Goal: Task Accomplishment & Management: Manage account settings

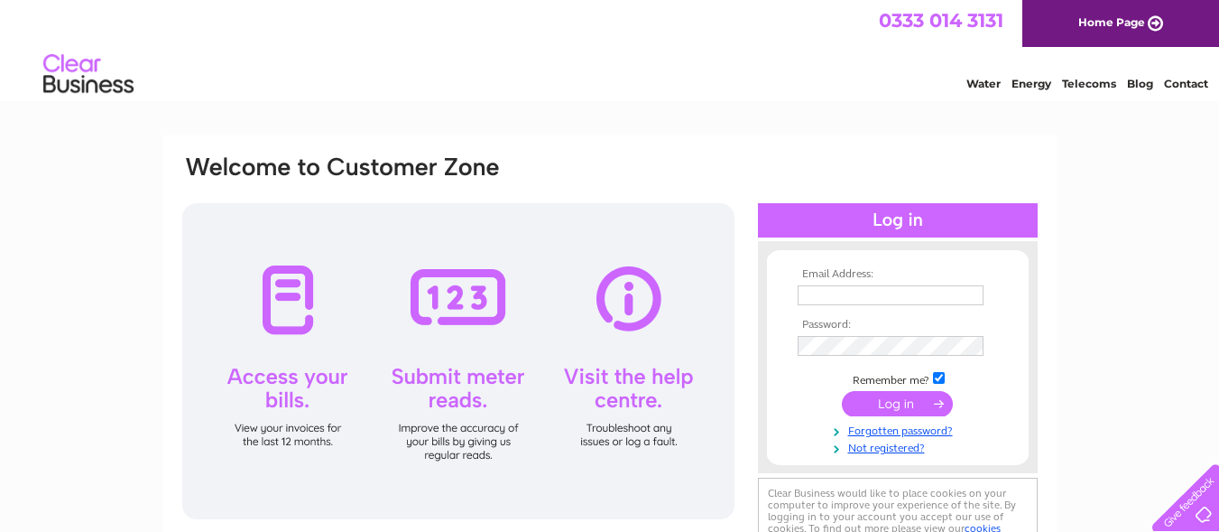
click at [867, 307] on td at bounding box center [897, 295] width 209 height 29
click at [866, 300] on input "text" at bounding box center [891, 295] width 186 height 20
type input "andy.robinson37@gmail.com"
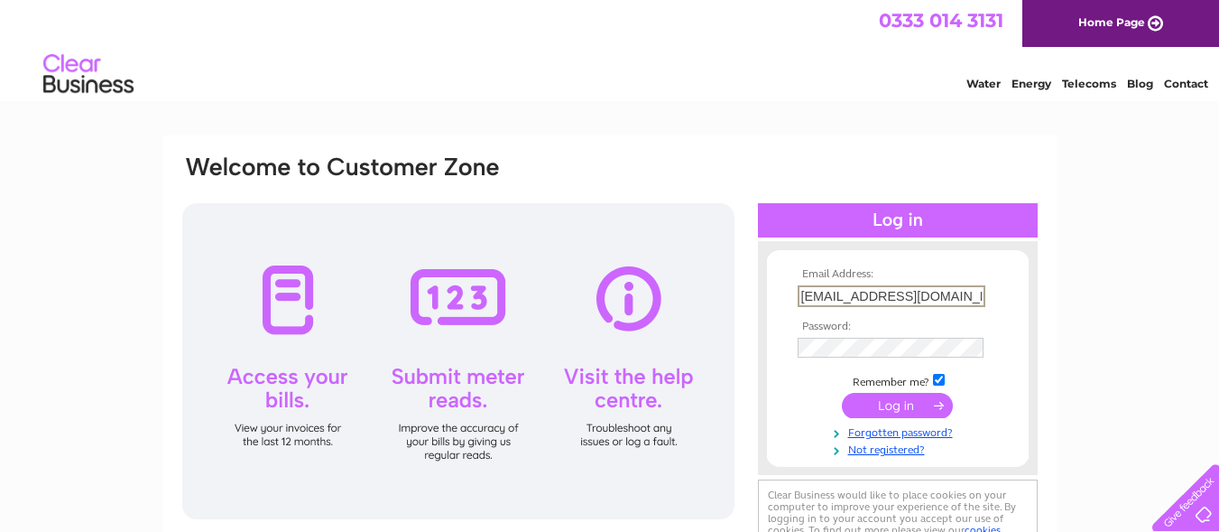
click at [944, 375] on input "checkbox" at bounding box center [939, 380] width 12 height 12
checkbox input "false"
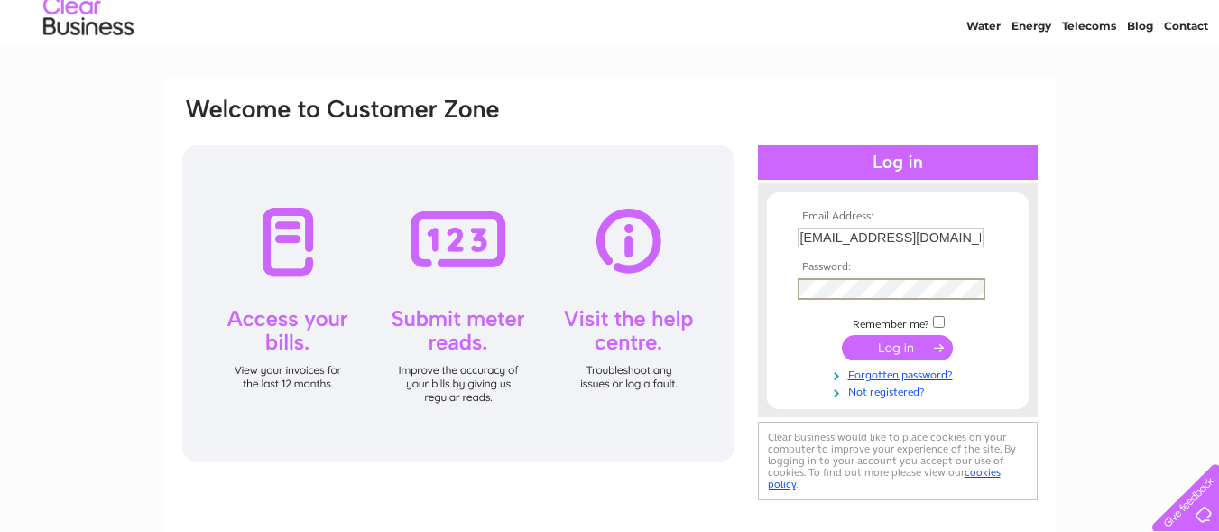
scroll to position [59, 0]
click at [842, 334] on input "submit" at bounding box center [897, 346] width 111 height 25
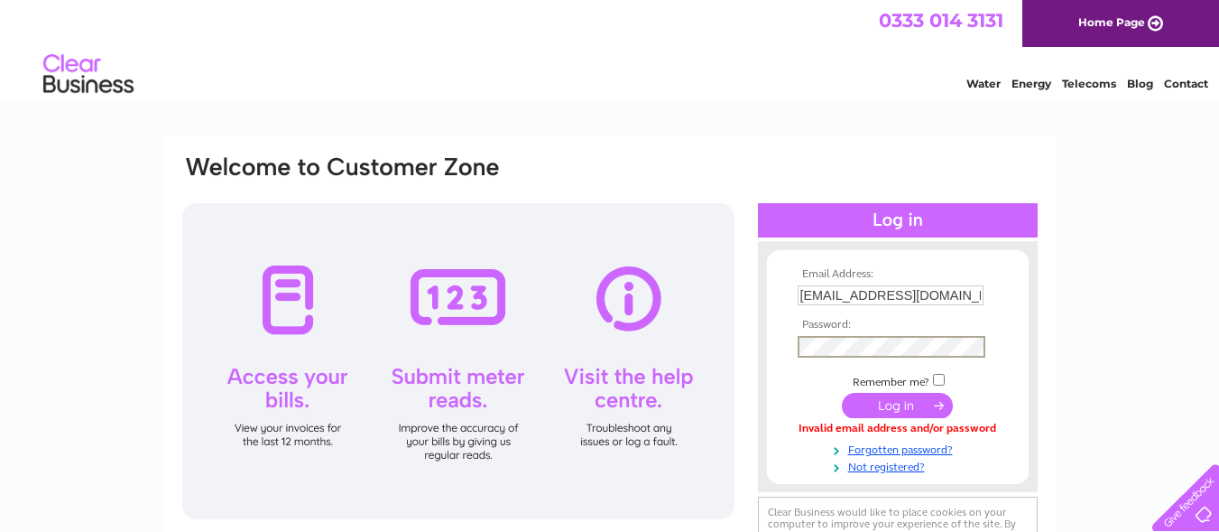
click at [842, 393] on input "submit" at bounding box center [897, 405] width 111 height 25
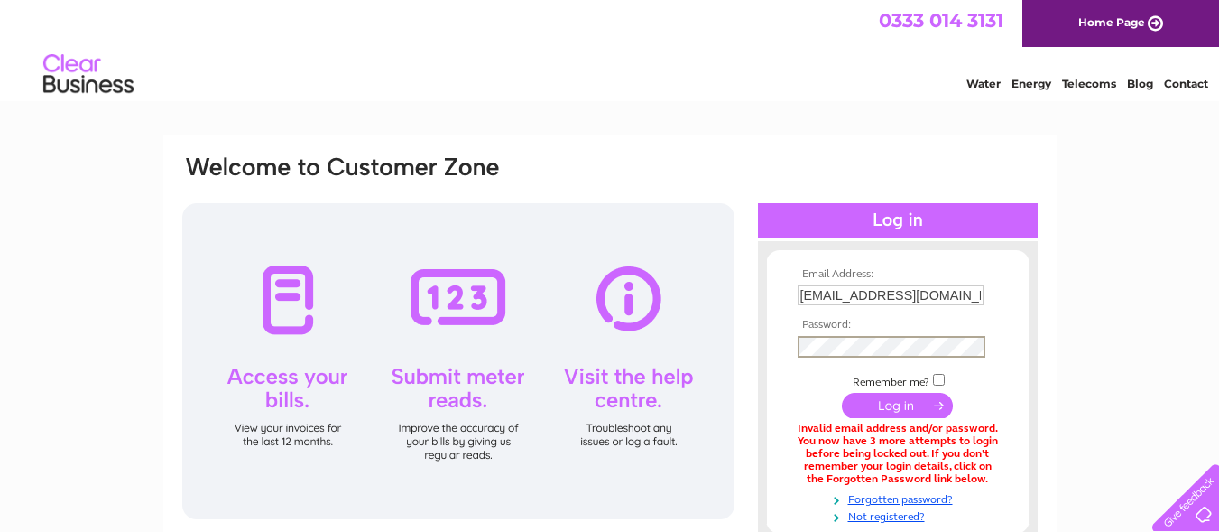
click at [842, 393] on input "submit" at bounding box center [897, 405] width 111 height 25
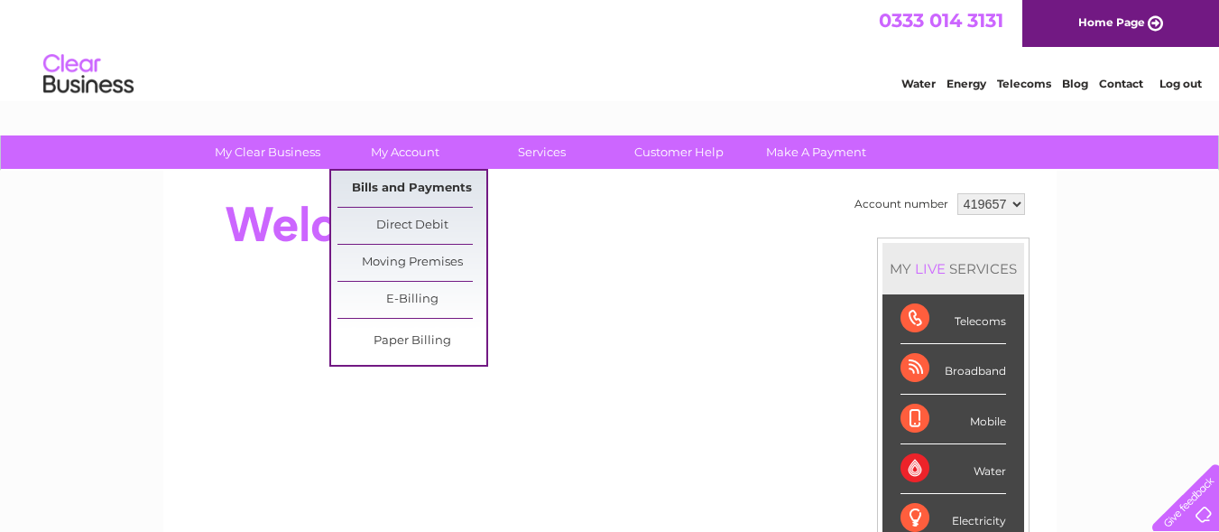
click at [405, 181] on link "Bills and Payments" at bounding box center [412, 189] width 149 height 36
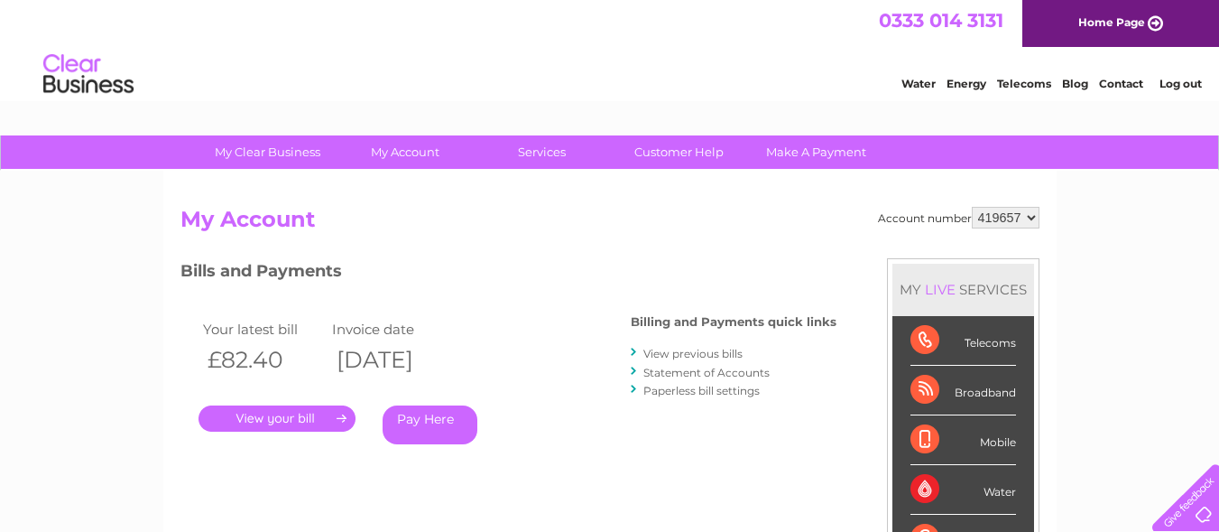
click at [267, 410] on link "." at bounding box center [277, 418] width 157 height 26
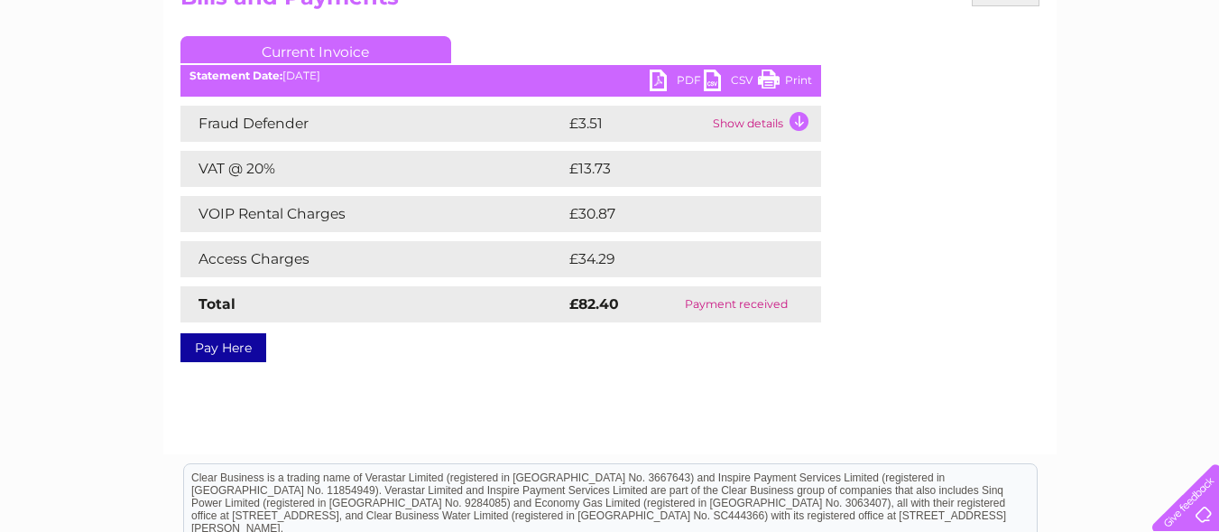
scroll to position [181, 0]
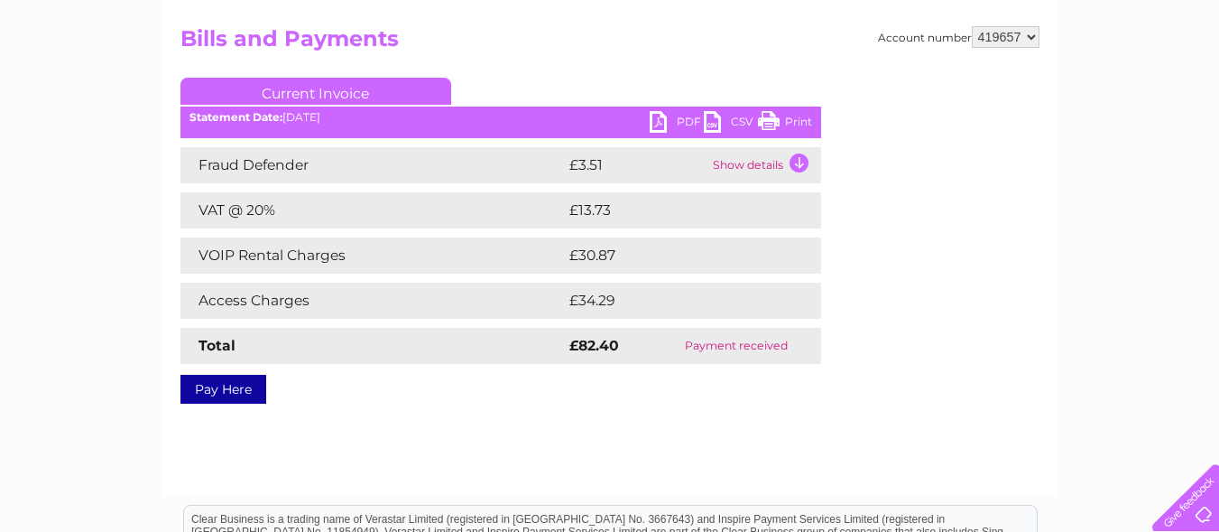
click at [675, 118] on link "PDF" at bounding box center [677, 124] width 54 height 26
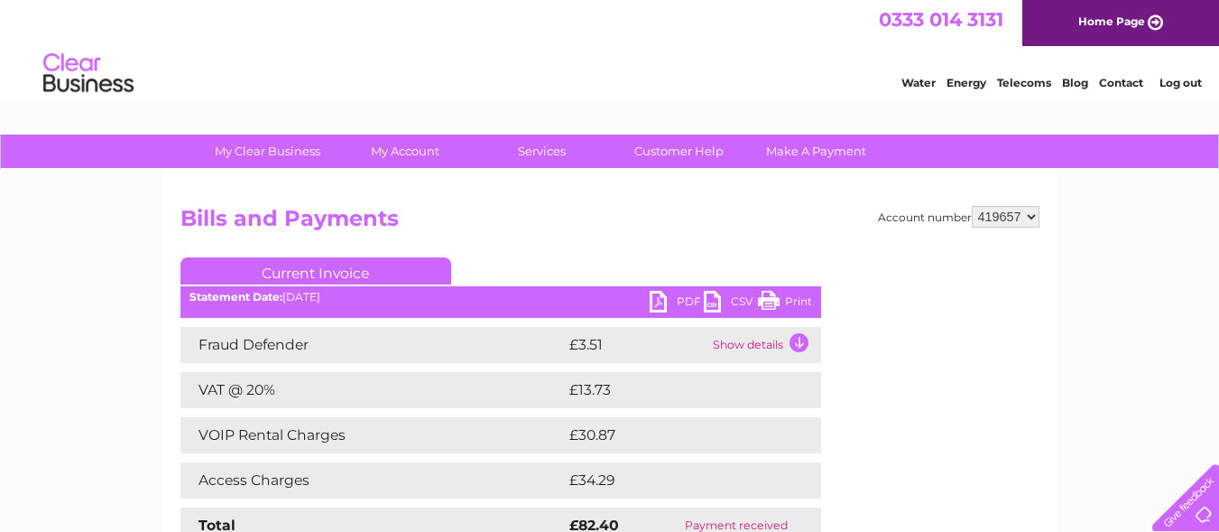
scroll to position [0, 0]
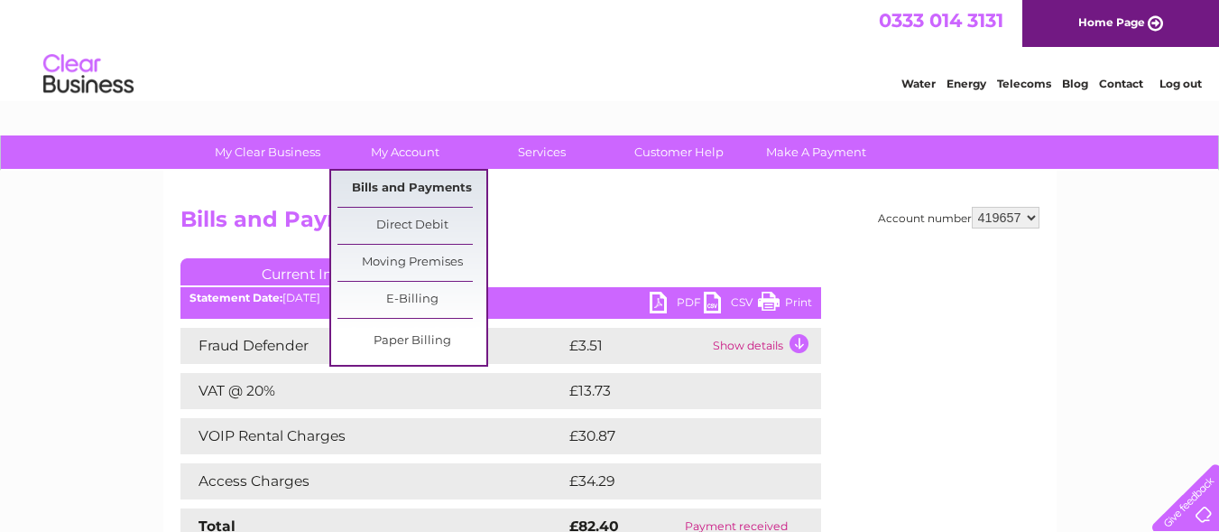
click at [422, 196] on link "Bills and Payments" at bounding box center [412, 189] width 149 height 36
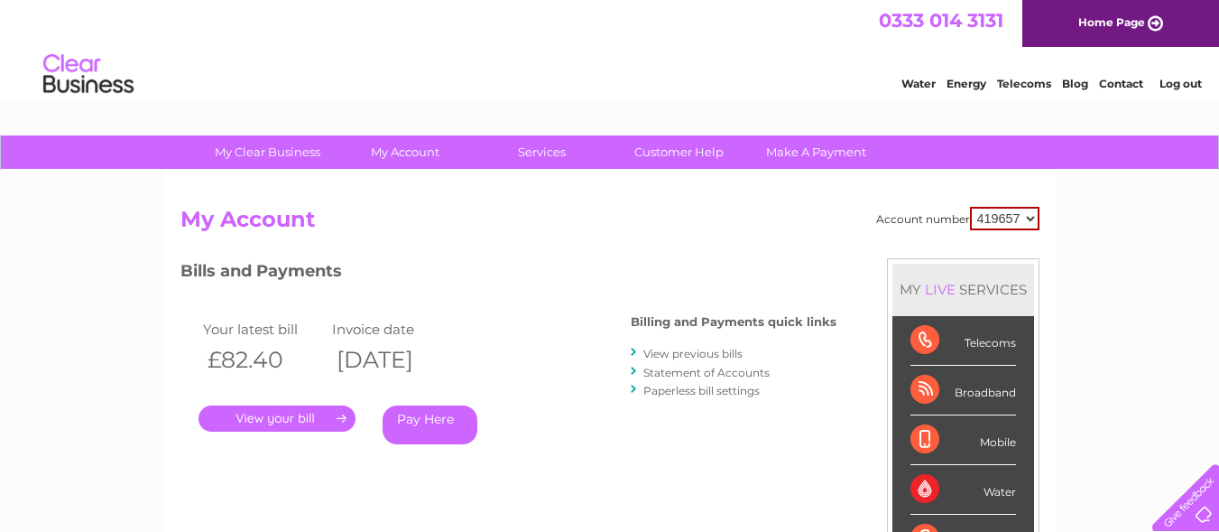
click at [659, 352] on link "View previous bills" at bounding box center [693, 354] width 99 height 14
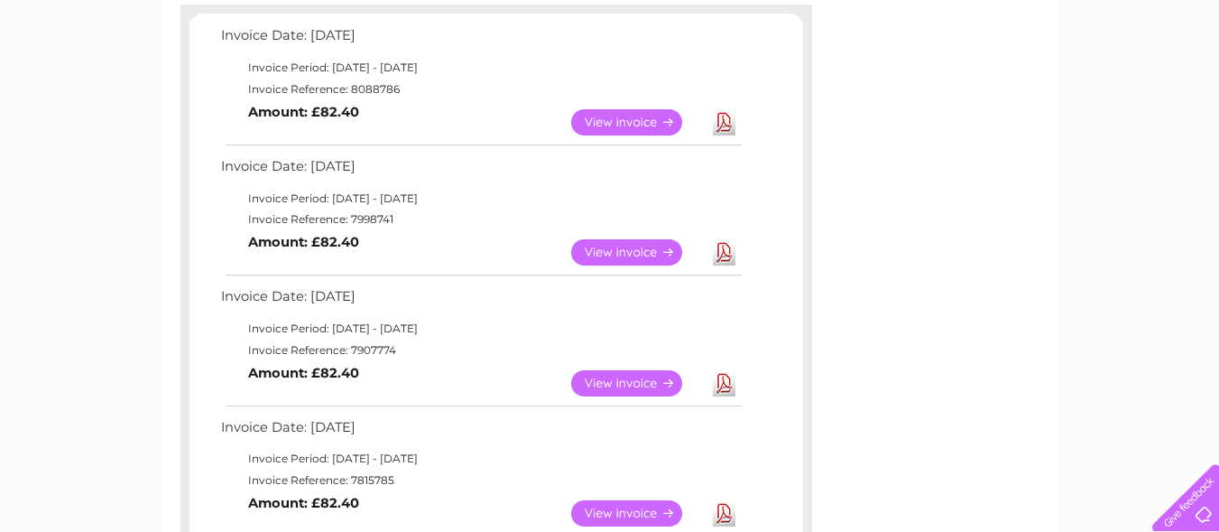
scroll to position [271, 0]
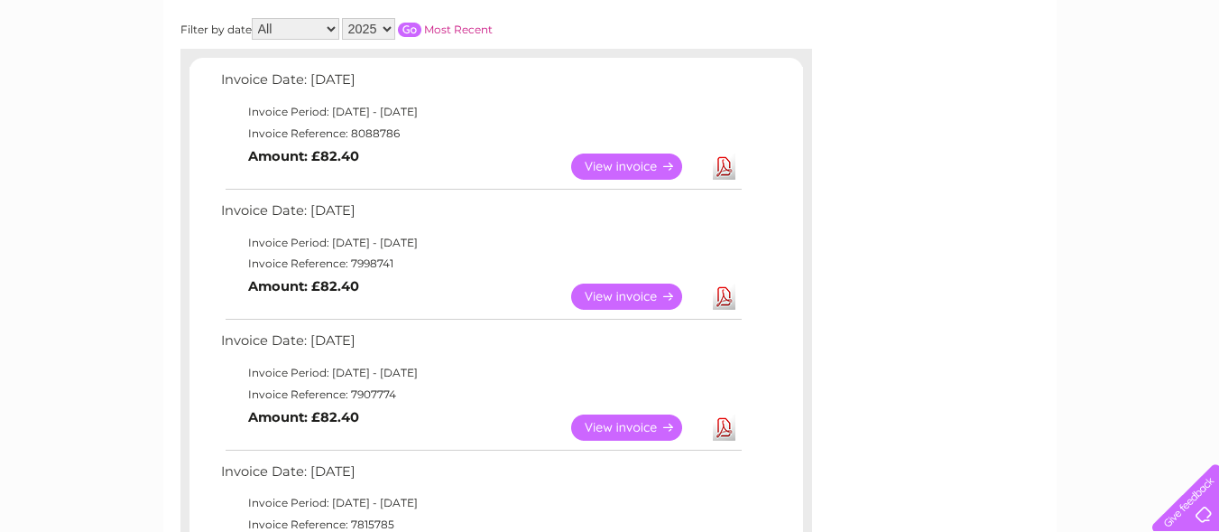
click at [631, 307] on link "View" at bounding box center [637, 296] width 133 height 26
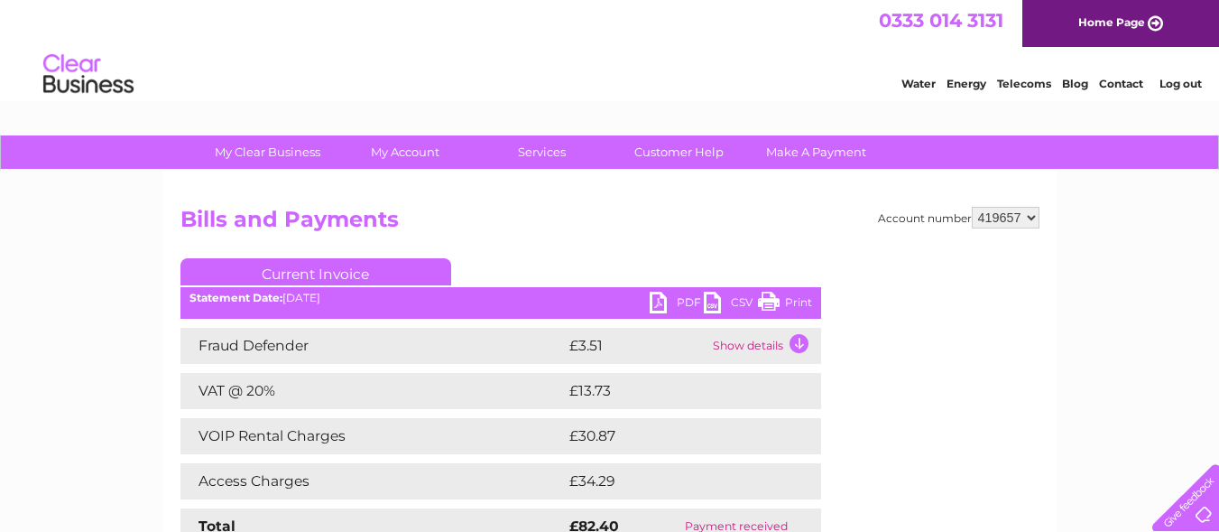
click at [668, 295] on link "PDF" at bounding box center [677, 305] width 54 height 26
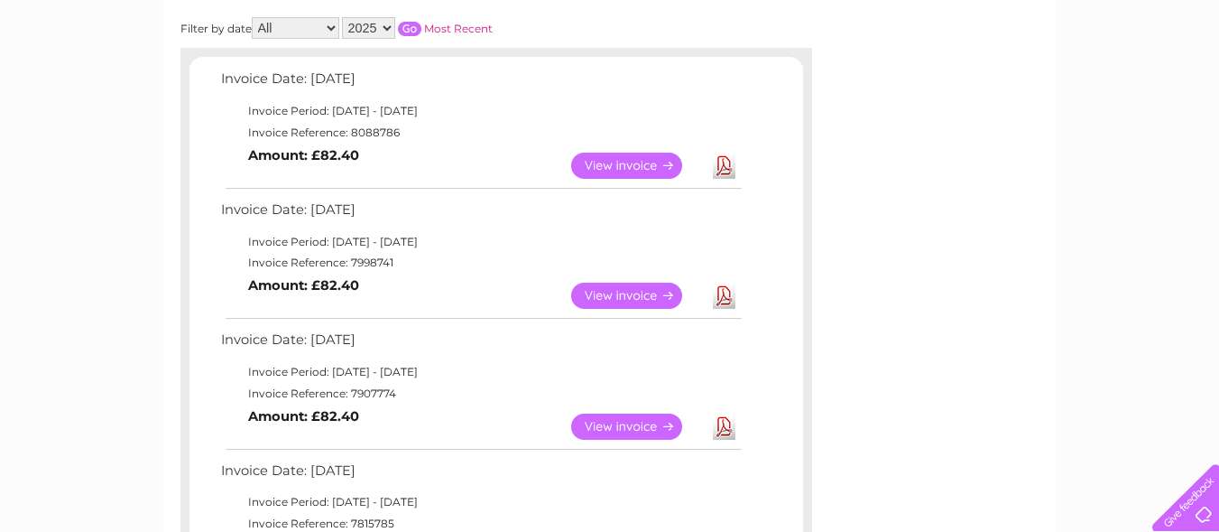
click at [623, 413] on link "View" at bounding box center [637, 426] width 133 height 26
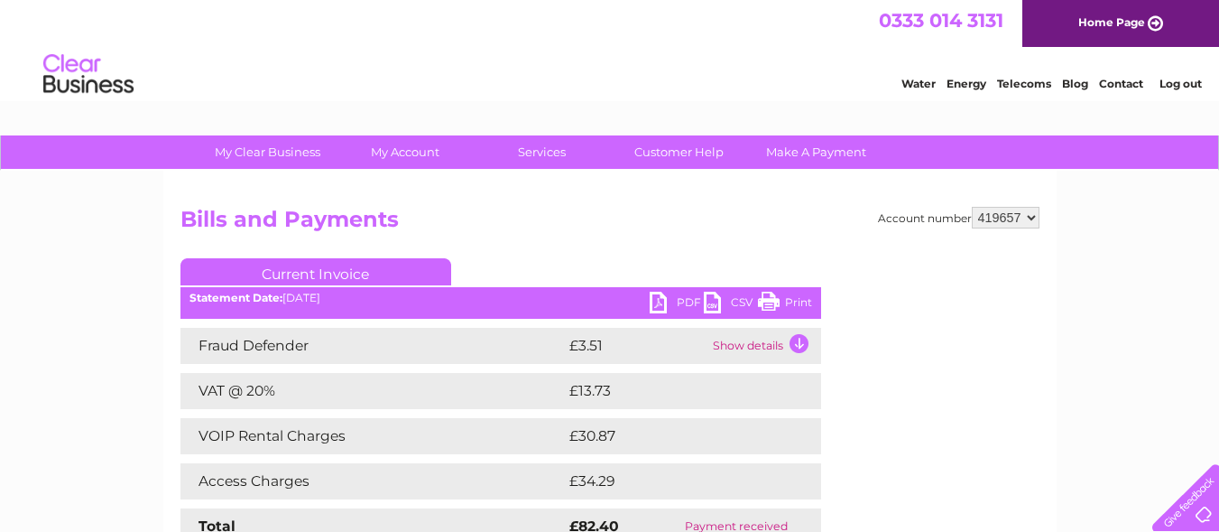
click at [655, 305] on link "PDF" at bounding box center [677, 305] width 54 height 26
click at [1193, 85] on link "Log out" at bounding box center [1181, 84] width 42 height 14
